Goal: Task Accomplishment & Management: Use online tool/utility

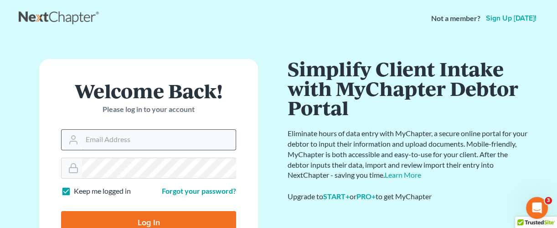
click at [180, 139] on input "Email Address" at bounding box center [159, 140] width 154 height 20
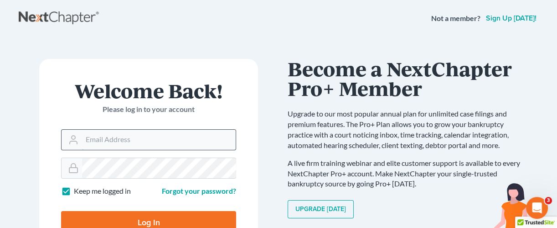
type input "[EMAIL_ADDRESS][DOMAIN_NAME]"
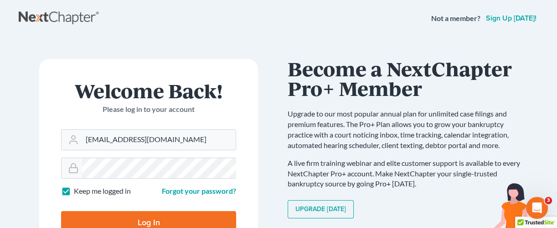
click at [143, 219] on input "Log In" at bounding box center [148, 222] width 175 height 23
type input "Thinking..."
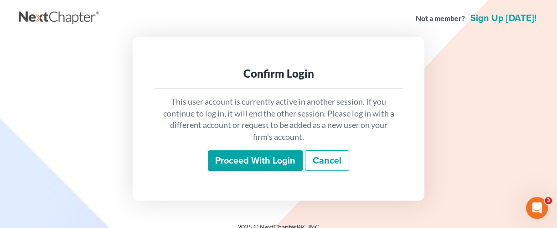
click at [245, 156] on input "Proceed with login" at bounding box center [255, 160] width 95 height 21
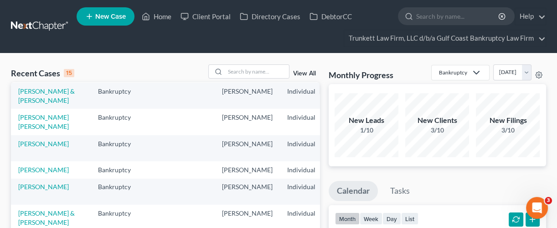
scroll to position [121, 0]
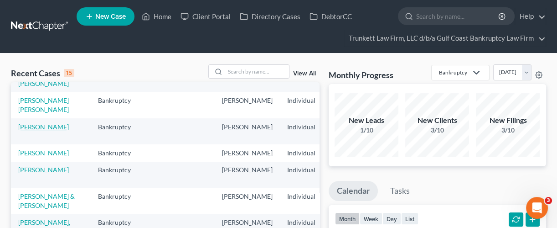
click at [31, 130] on link "Whittenbury, Cynthia" at bounding box center [43, 127] width 51 height 8
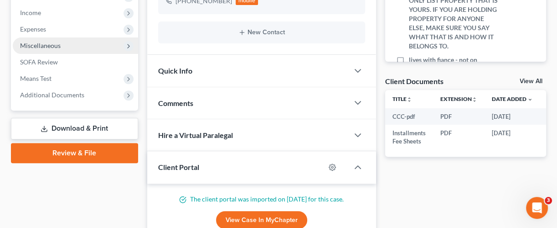
scroll to position [243, 0]
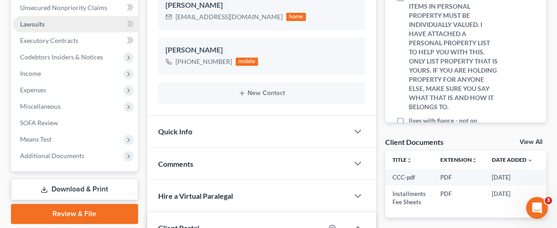
click at [55, 25] on link "Lawsuits" at bounding box center [75, 24] width 125 height 16
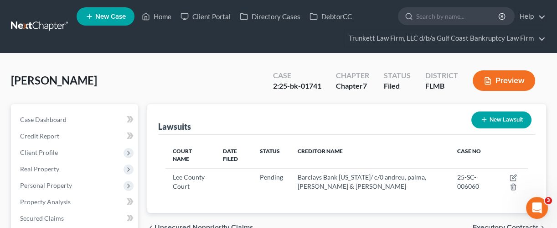
scroll to position [61, 0]
